Goal: Transaction & Acquisition: Purchase product/service

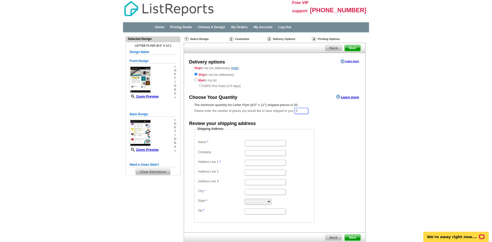
click at [307, 111] on input "0" at bounding box center [301, 111] width 14 height 6
type input "20"
click at [322, 140] on dd "Shipping Address Name Company Address Line 1 Address Line 2 Address Line 3 City…" at bounding box center [262, 175] width 136 height 96
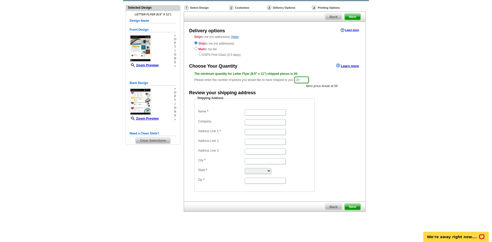
scroll to position [31, 0]
click at [263, 115] on input "Name" at bounding box center [265, 112] width 41 height 6
type input "[PERSON_NAME]"
type input "Nextgen Real Estate"
type input "[STREET_ADDRESS]"
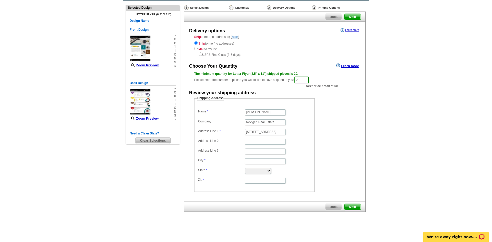
type input "Cypress"
select select "[GEOGRAPHIC_DATA]"
type input "77433"
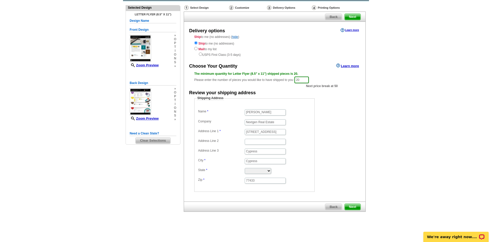
click at [356, 208] on span "Next" at bounding box center [353, 207] width 16 height 6
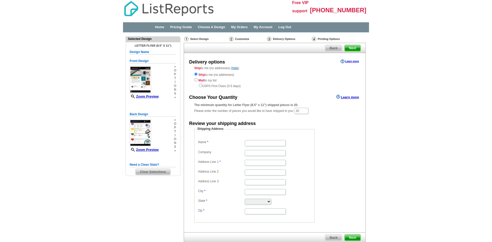
select select "[GEOGRAPHIC_DATA]"
